Goal: Navigation & Orientation: Find specific page/section

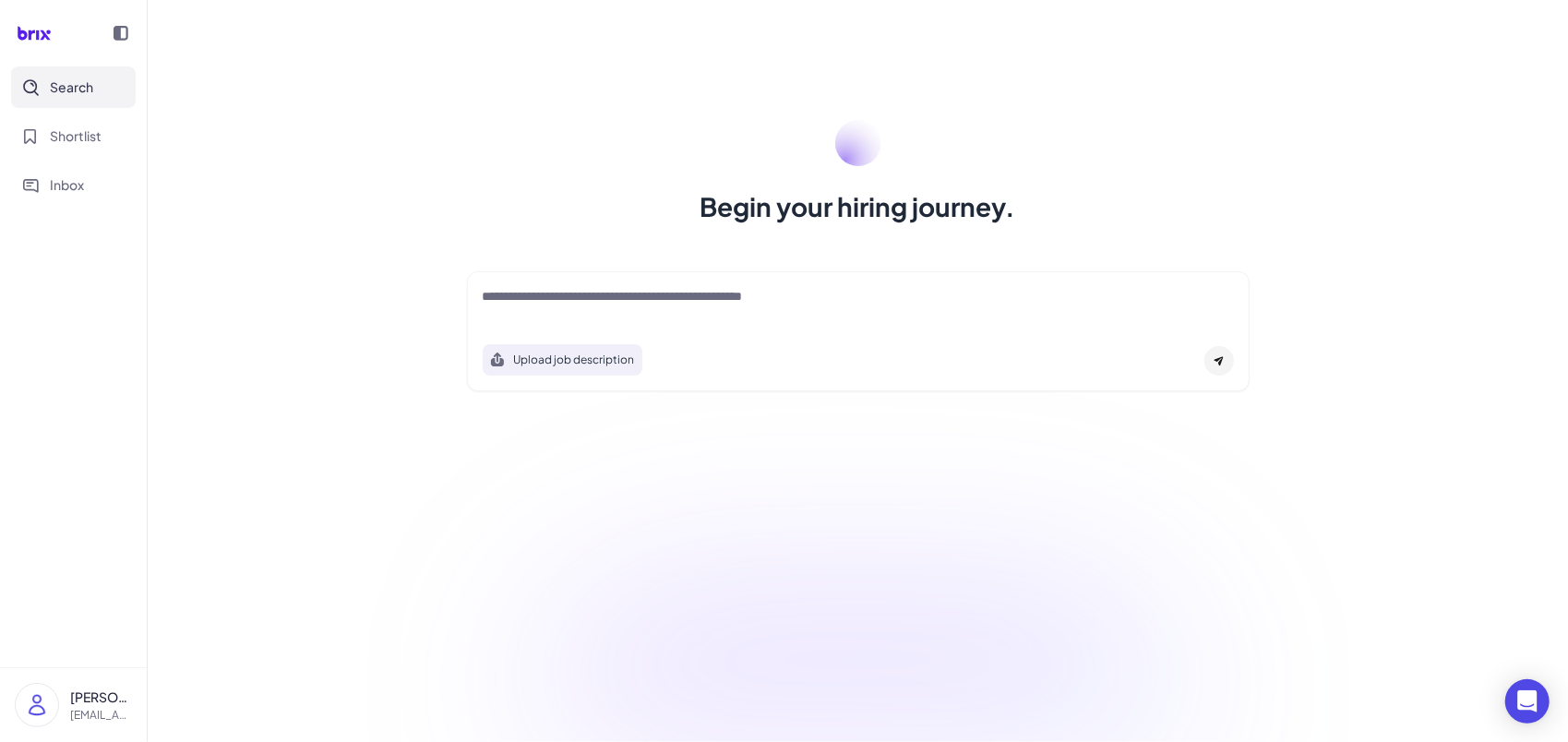
click at [130, 24] on div at bounding box center [121, 33] width 36 height 36
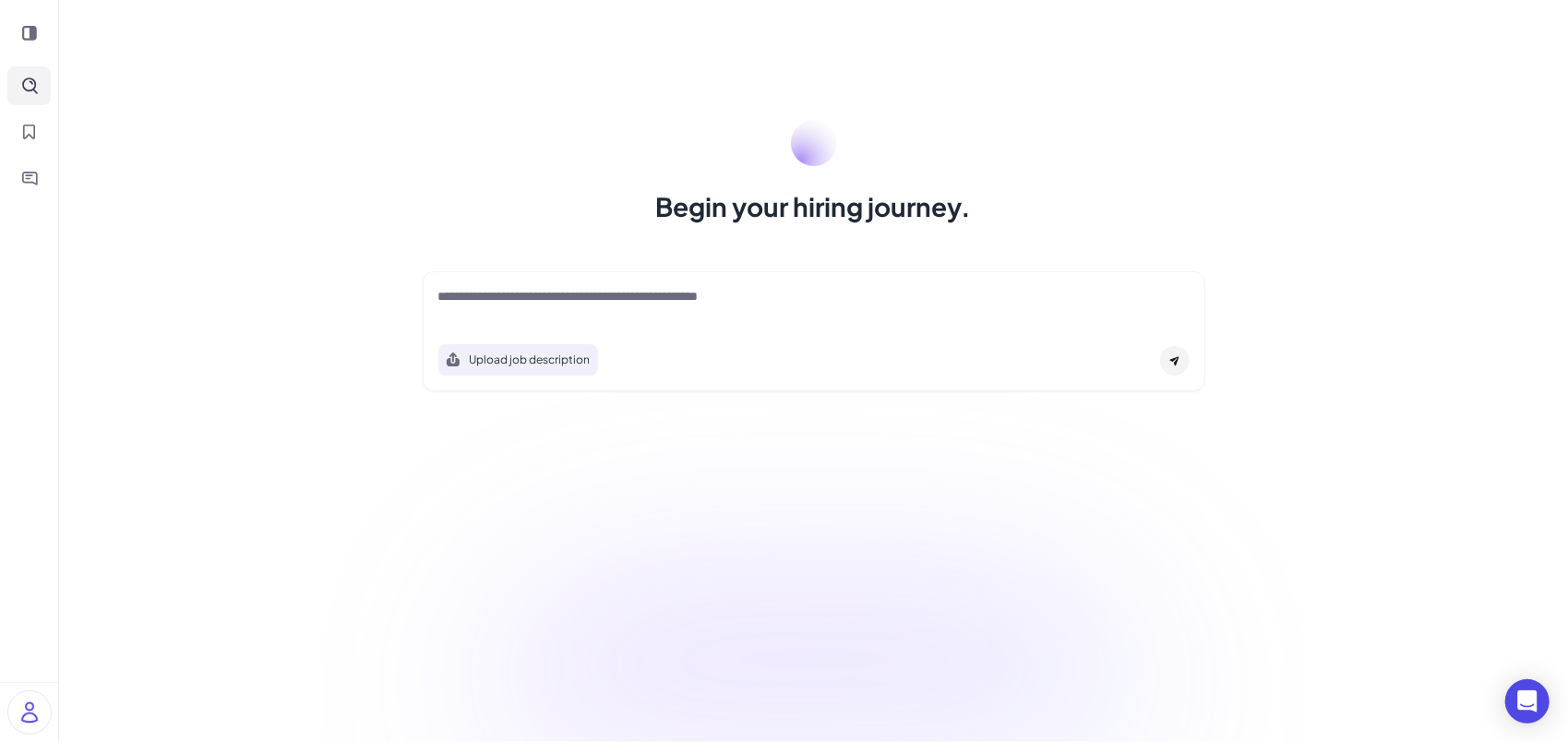
click at [30, 34] on icon at bounding box center [30, 34] width 15 height 15
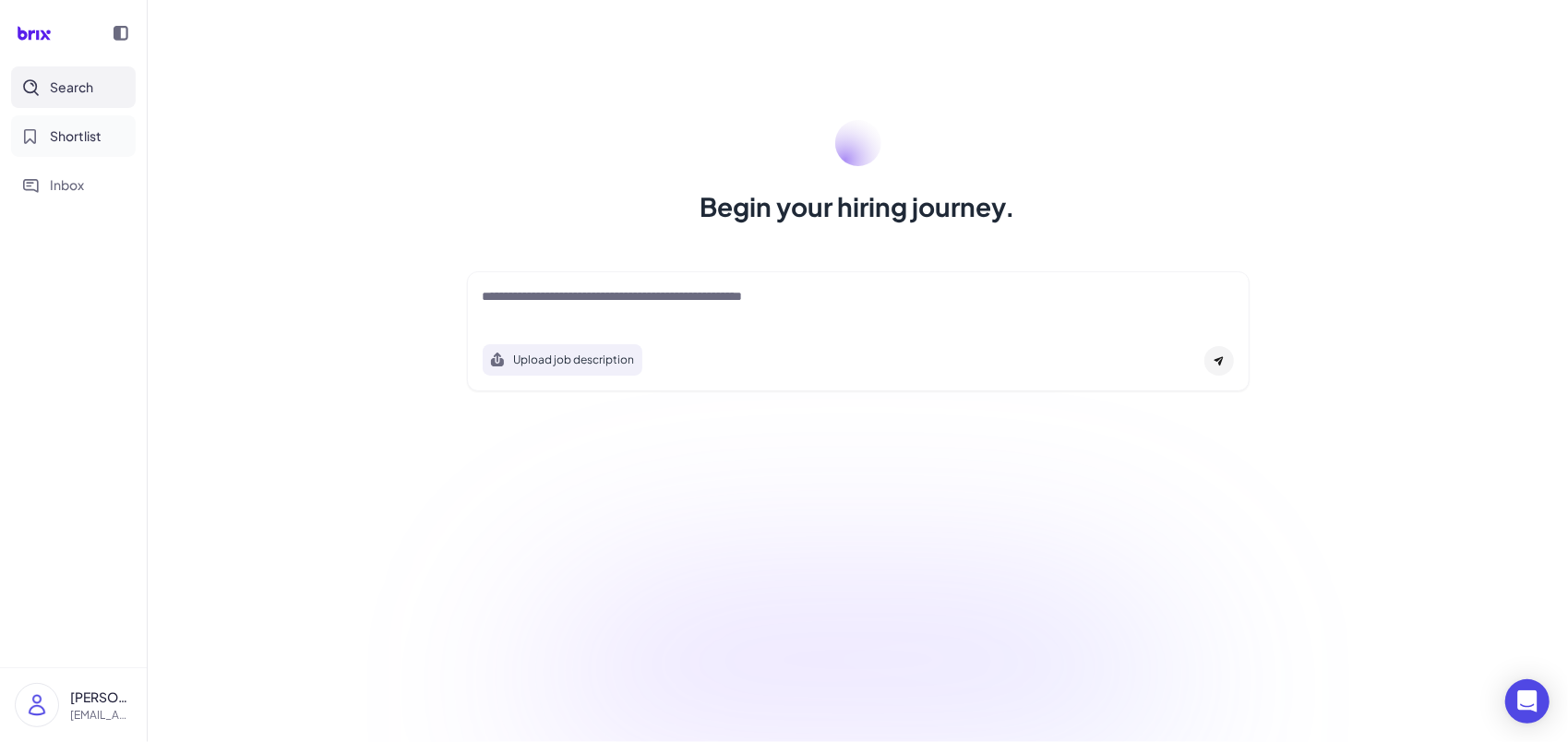
click at [91, 137] on span "Shortlist" at bounding box center [75, 136] width 51 height 20
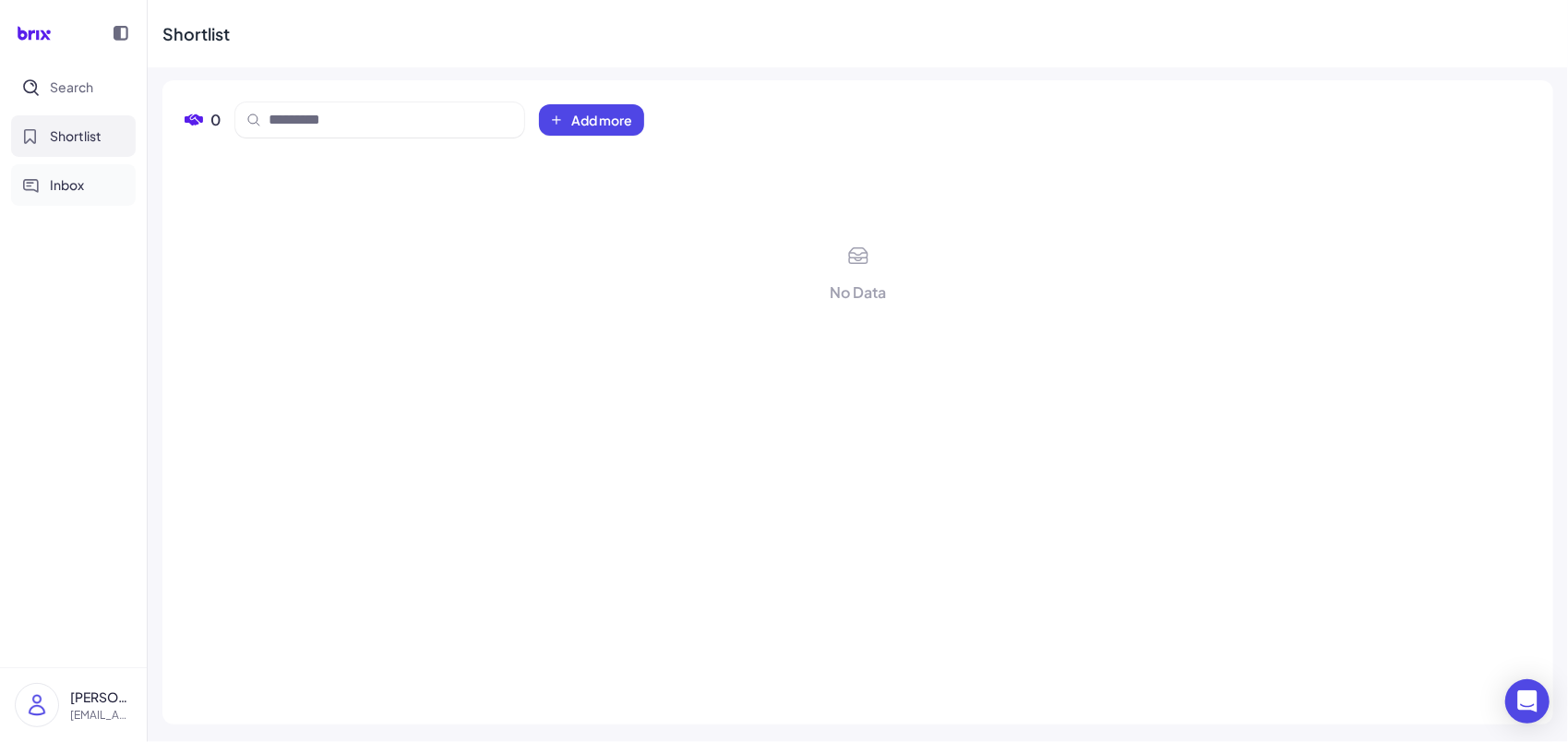
click at [81, 183] on span "Inbox" at bounding box center [66, 184] width 35 height 20
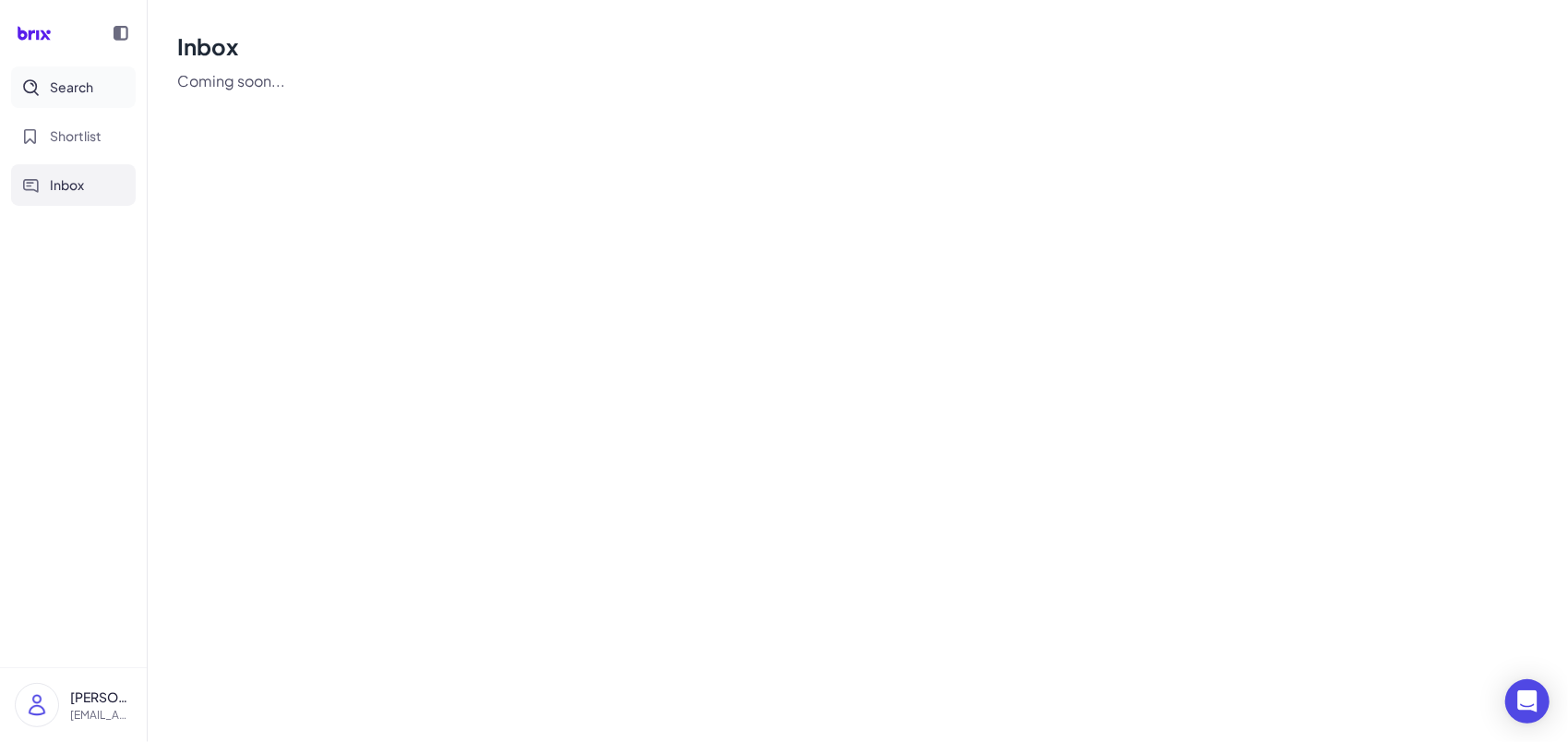
click at [68, 104] on button "Search" at bounding box center [73, 87] width 124 height 41
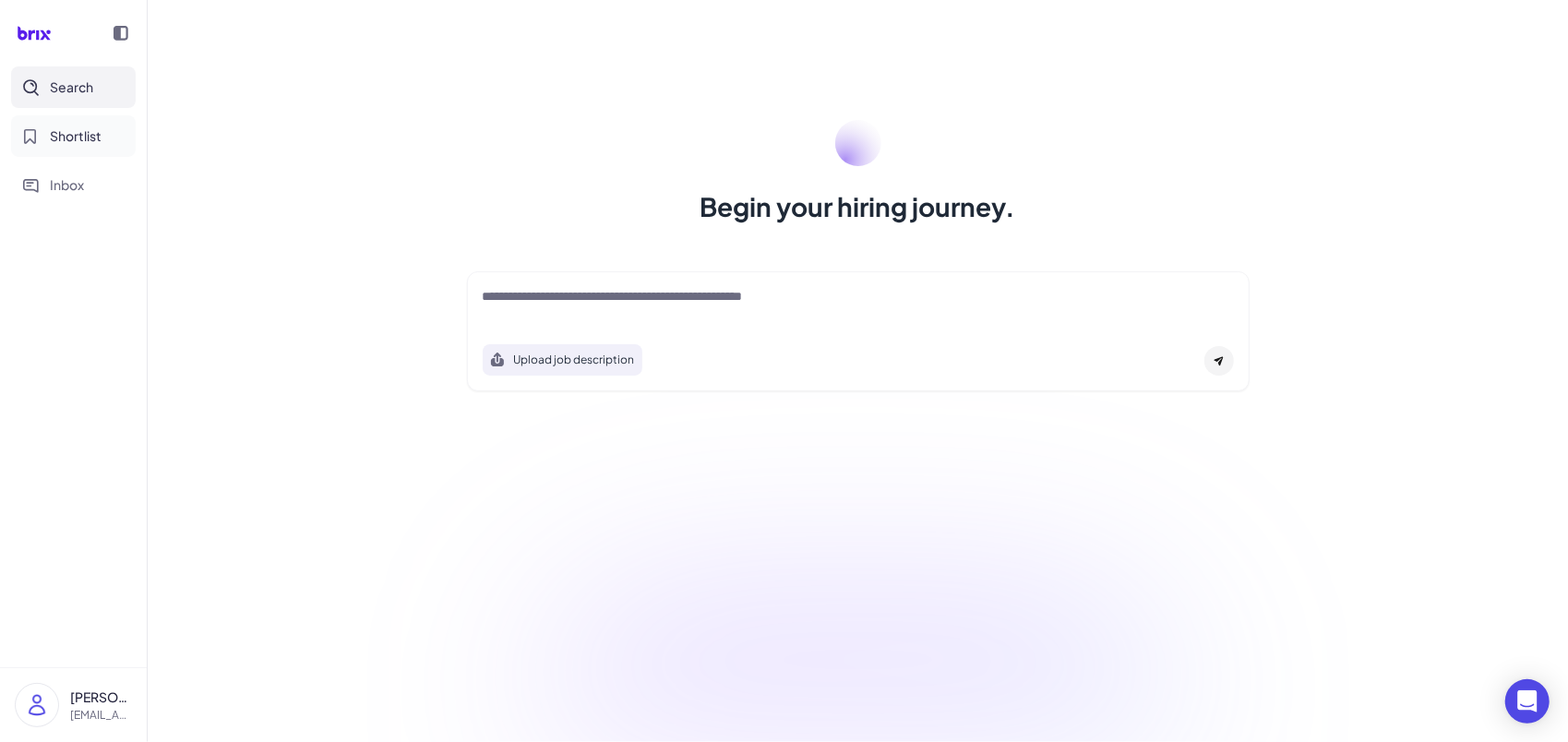
click at [85, 133] on span "Shortlist" at bounding box center [75, 136] width 51 height 20
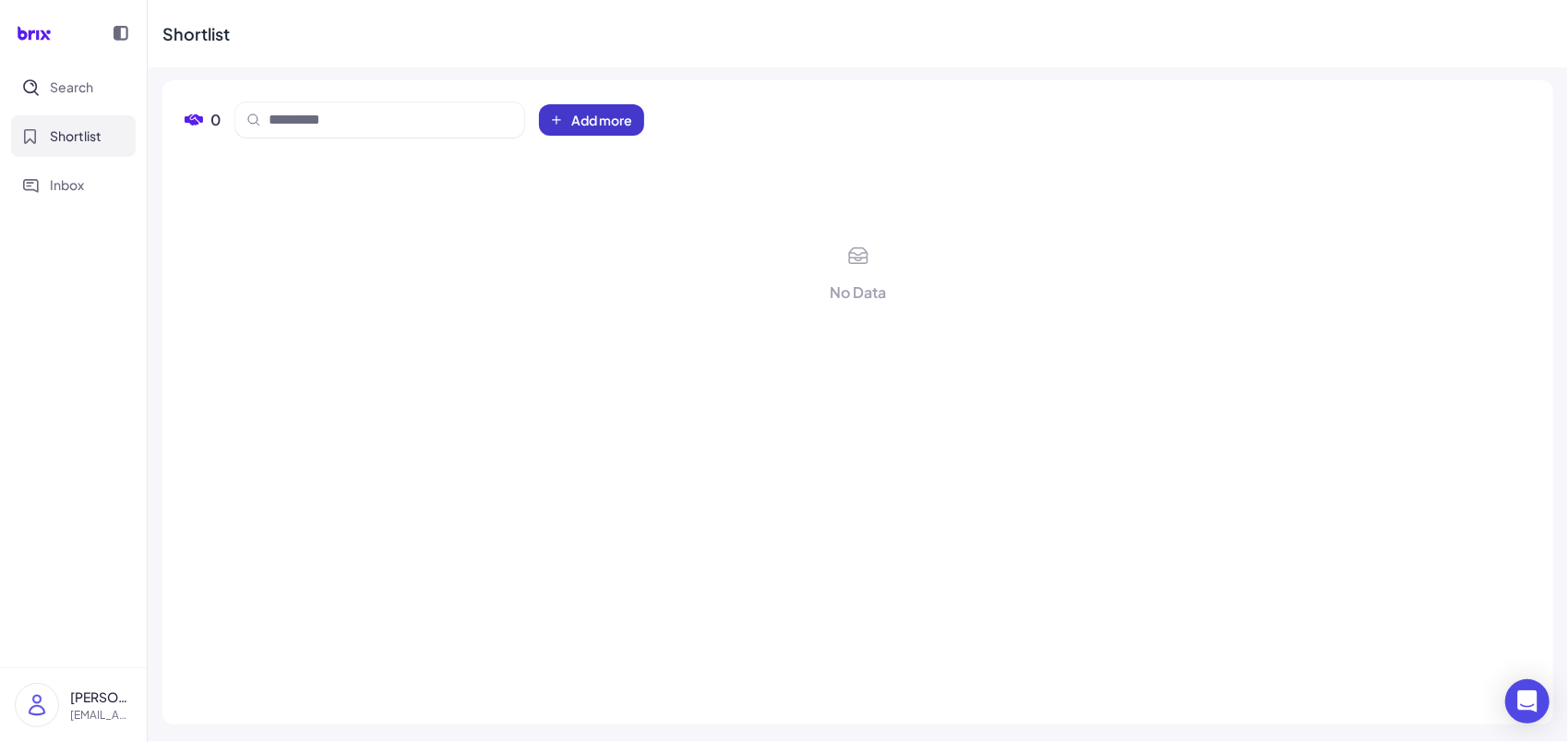
click at [609, 120] on span "Add more" at bounding box center [602, 120] width 61 height 19
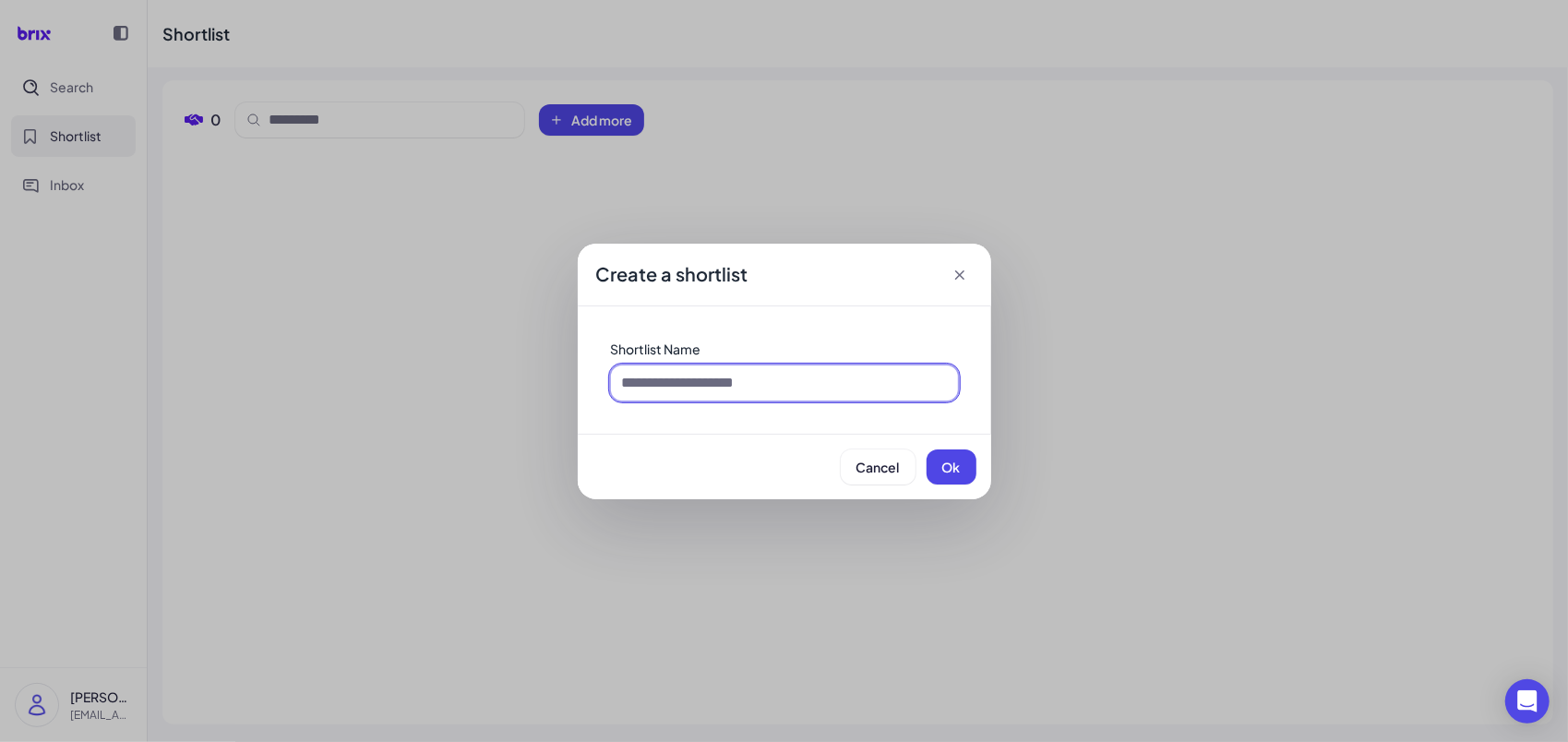
click at [729, 380] on input at bounding box center [784, 383] width 347 height 35
click at [960, 279] on icon at bounding box center [960, 275] width 19 height 19
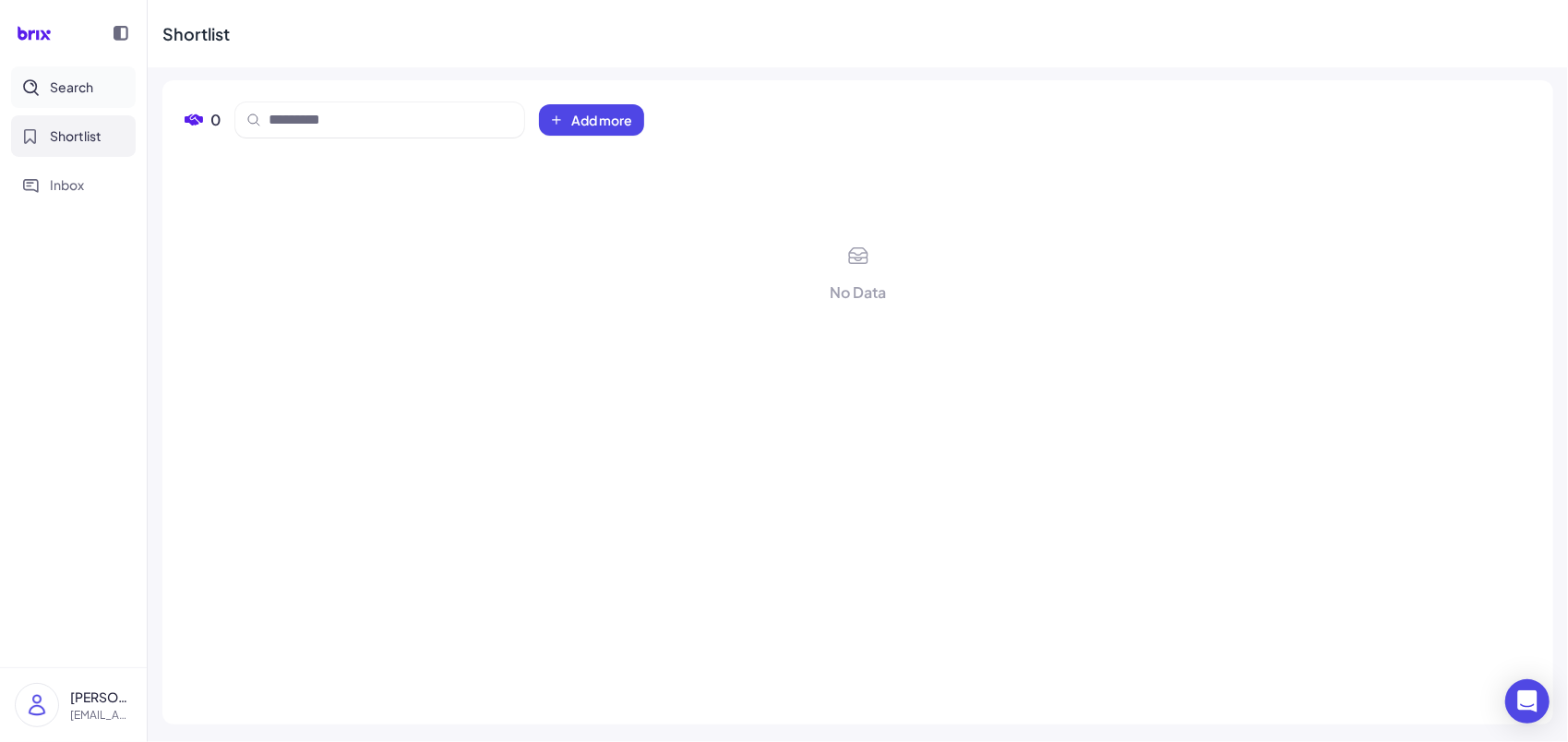
click at [75, 78] on span "Search" at bounding box center [71, 87] width 43 height 20
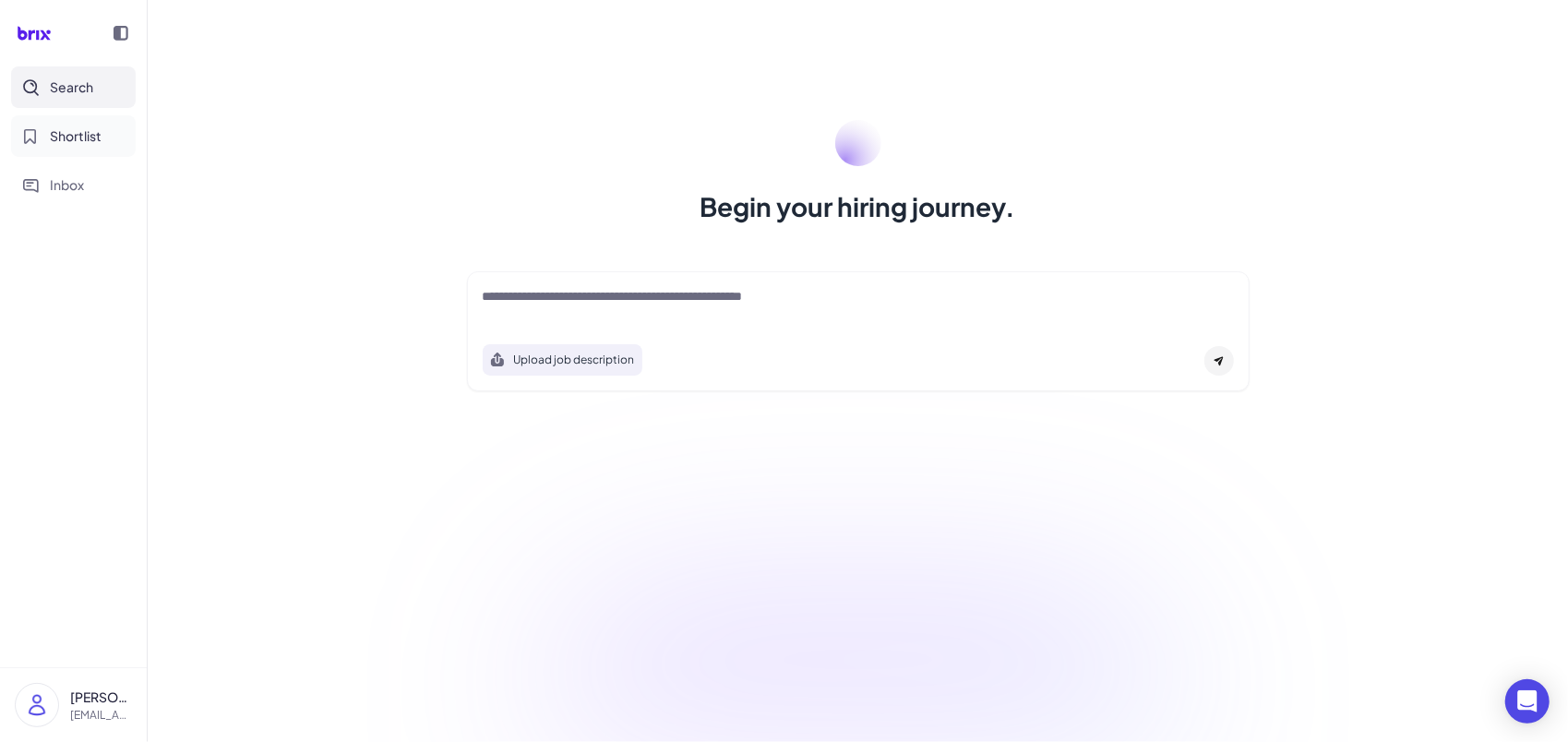
click at [69, 143] on span "Shortlist" at bounding box center [75, 136] width 51 height 20
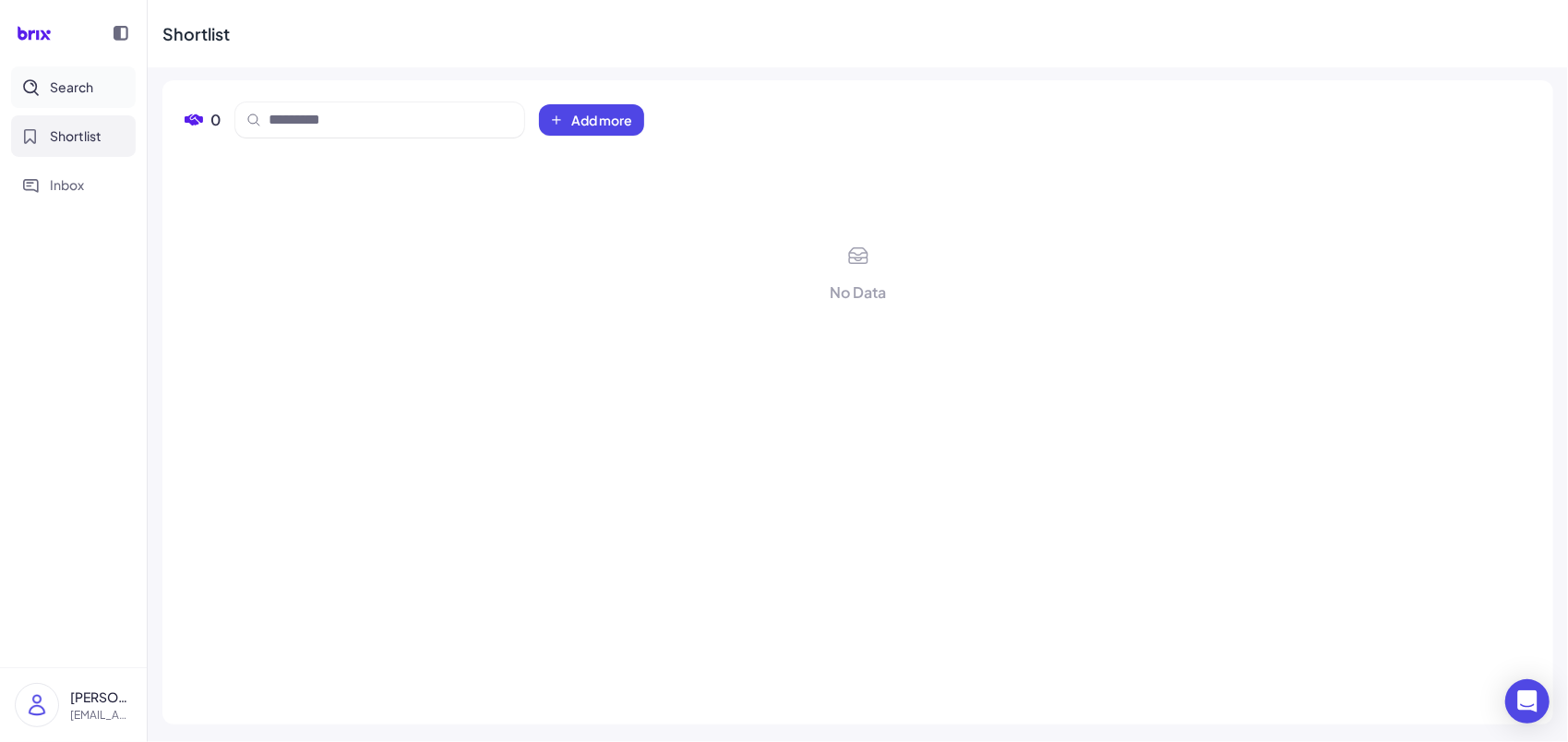
click at [122, 91] on button "Search" at bounding box center [73, 87] width 124 height 41
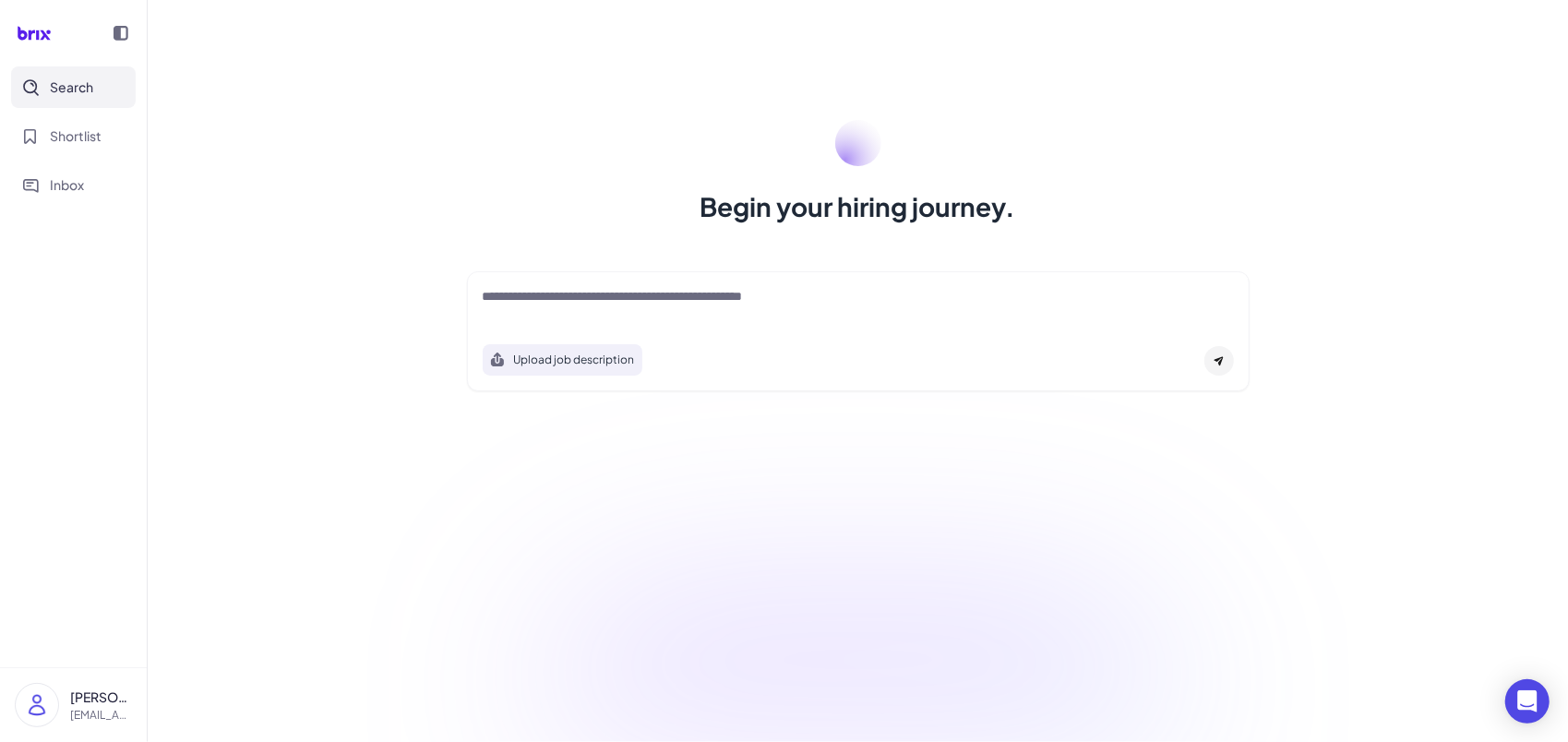
click at [38, 705] on img at bounding box center [36, 705] width 42 height 42
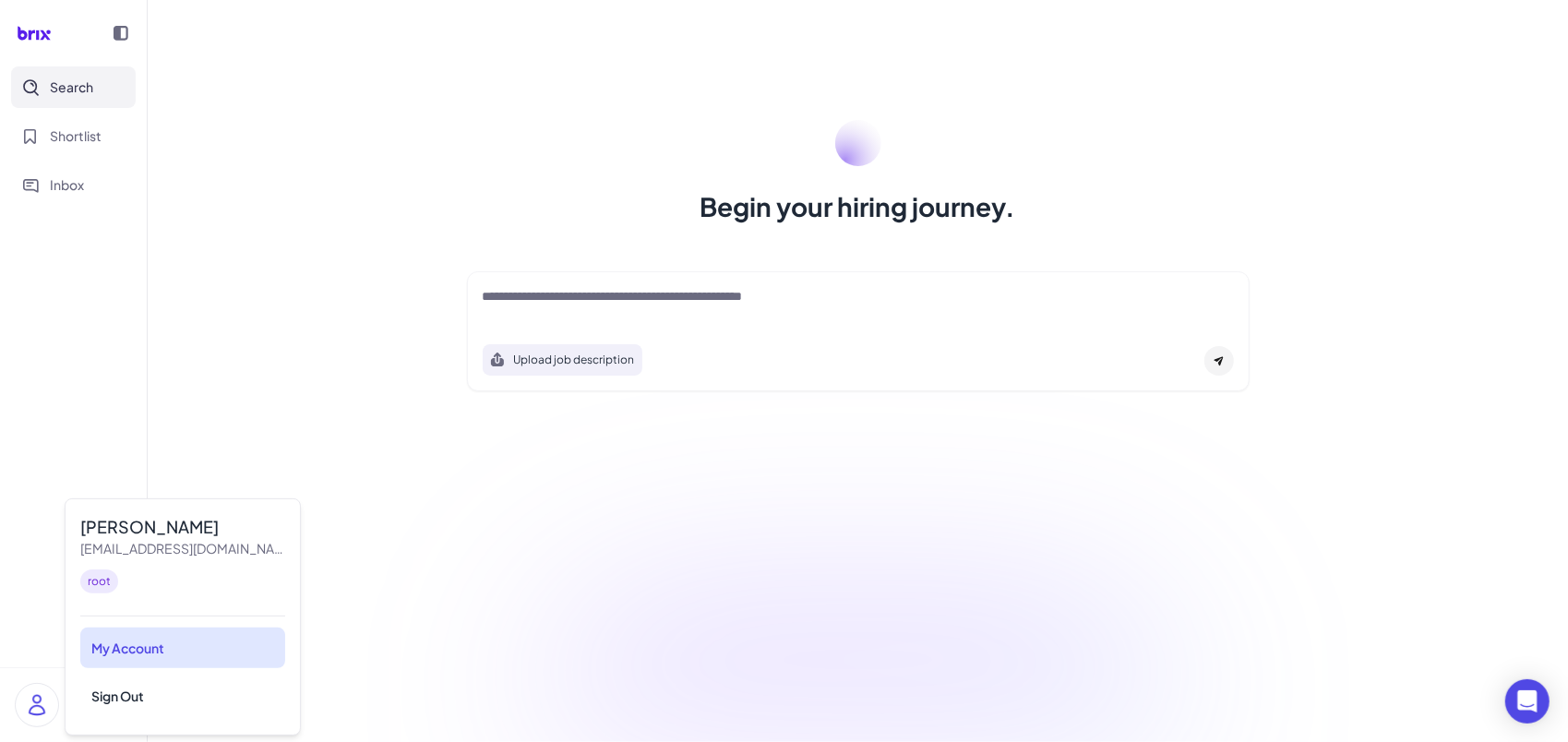
click at [167, 659] on div "My Account" at bounding box center [182, 647] width 205 height 40
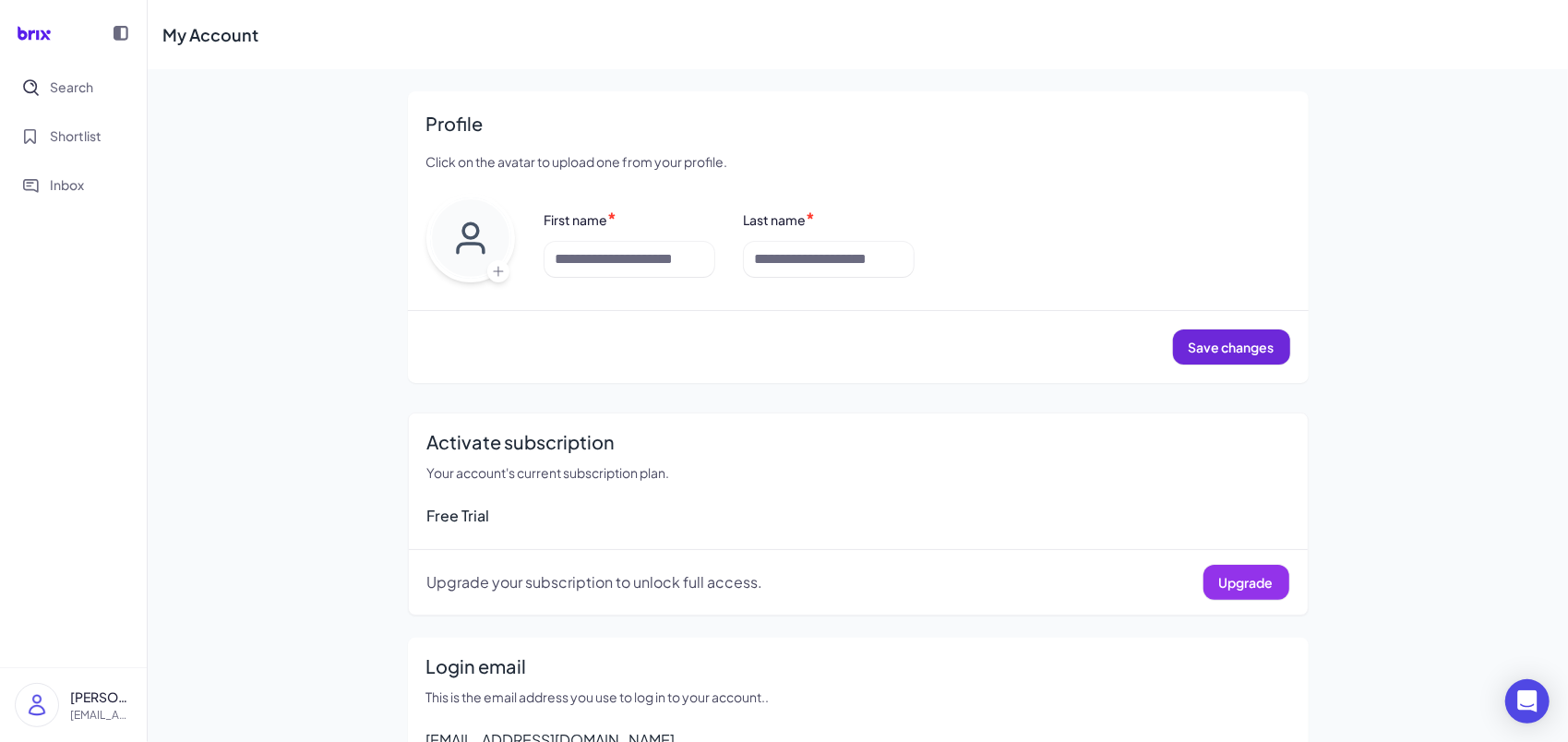
click at [1251, 585] on span "Upgrade" at bounding box center [1246, 583] width 54 height 17
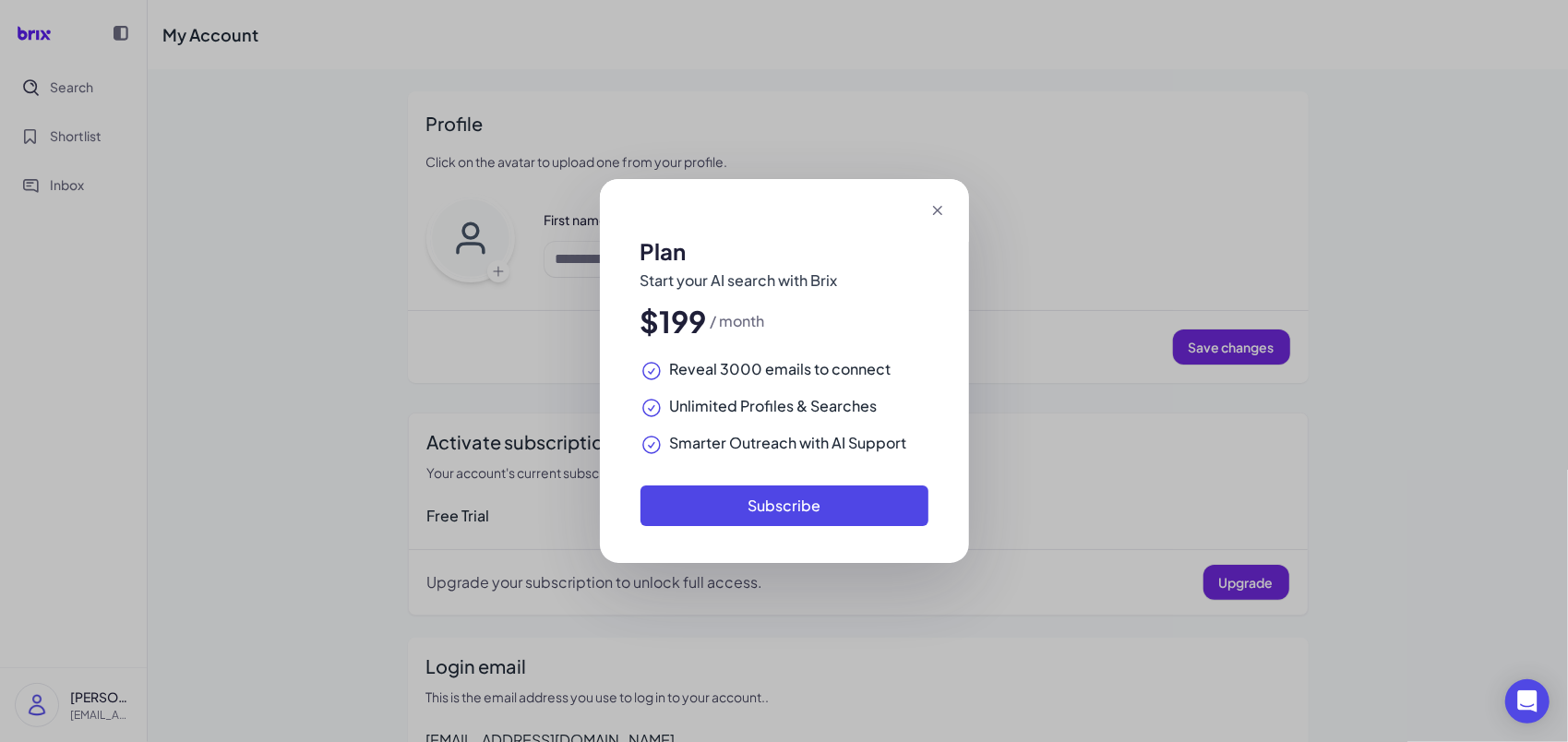
click at [941, 209] on icon at bounding box center [937, 211] width 19 height 19
